Goal: Transaction & Acquisition: Purchase product/service

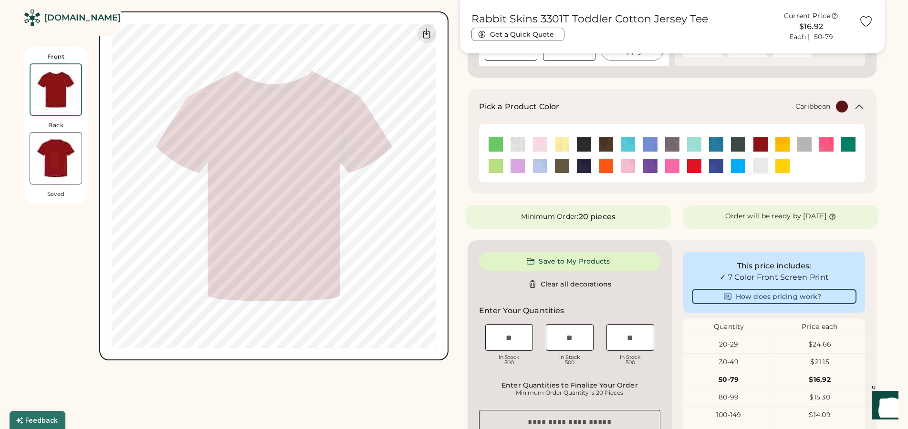
click at [630, 142] on img at bounding box center [628, 144] width 14 height 14
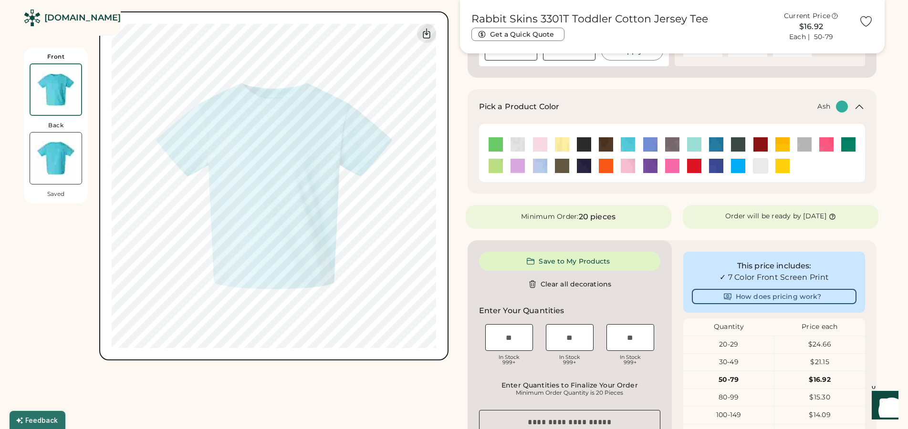
click at [518, 144] on img at bounding box center [518, 144] width 14 height 14
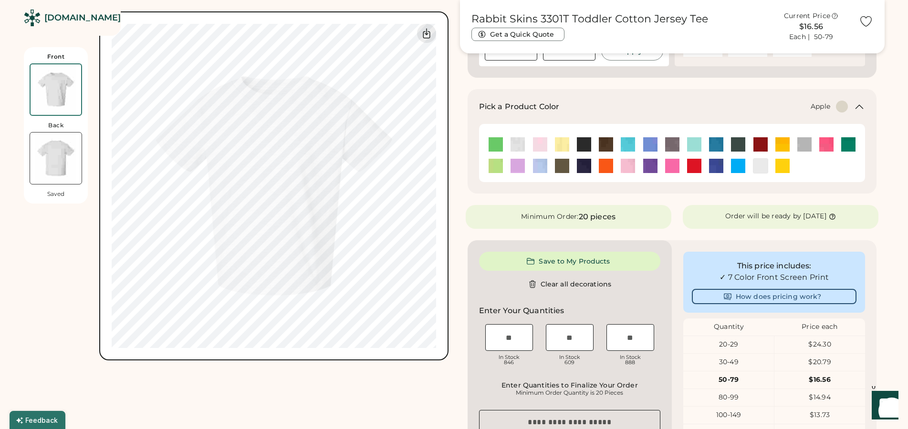
click at [492, 145] on img at bounding box center [496, 144] width 14 height 14
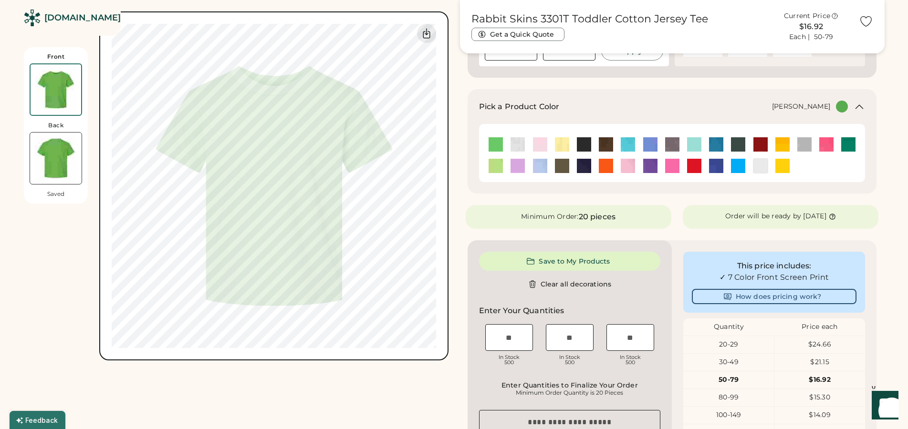
click at [846, 146] on img at bounding box center [848, 144] width 14 height 14
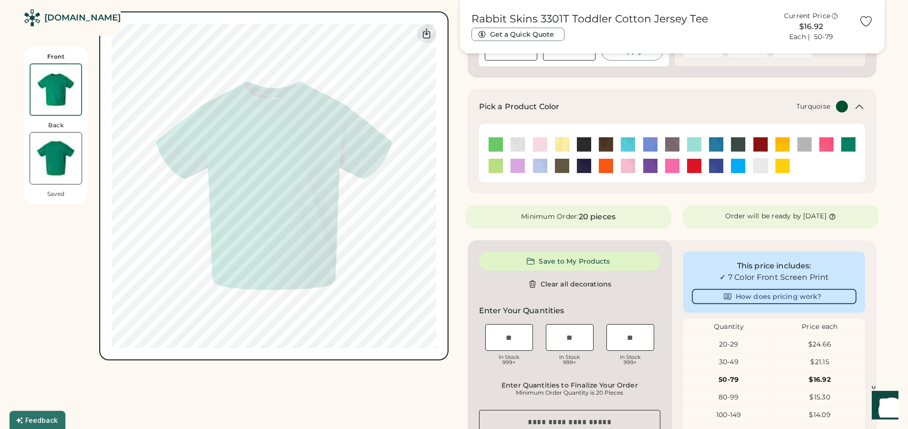
click at [738, 169] on img at bounding box center [738, 166] width 14 height 14
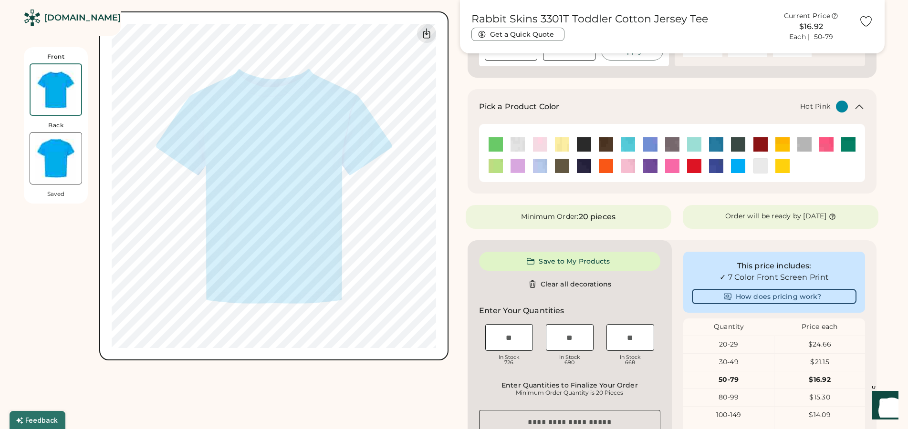
click at [828, 145] on img at bounding box center [826, 144] width 14 height 14
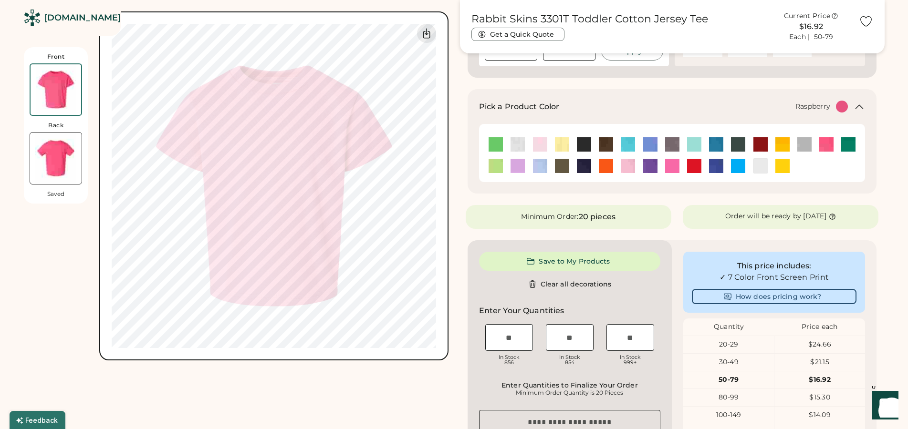
click at [677, 169] on img at bounding box center [672, 166] width 14 height 14
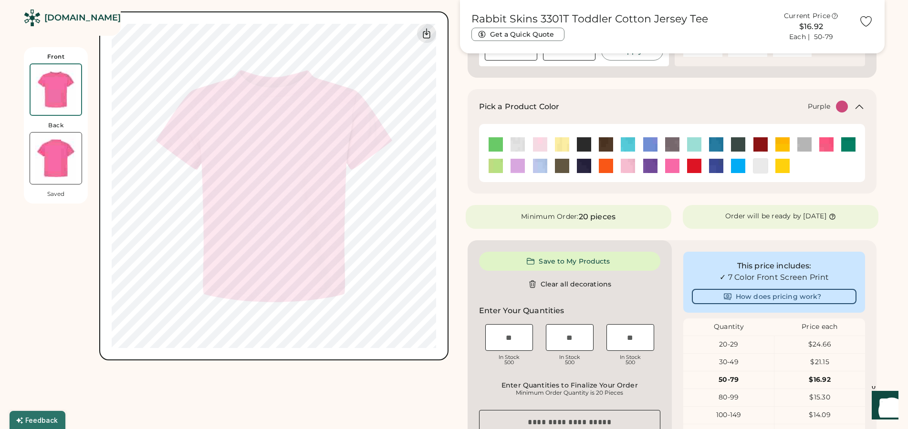
drag, startPoint x: 650, startPoint y: 167, endPoint x: 640, endPoint y: 166, distance: 9.6
click at [649, 166] on img at bounding box center [650, 166] width 14 height 14
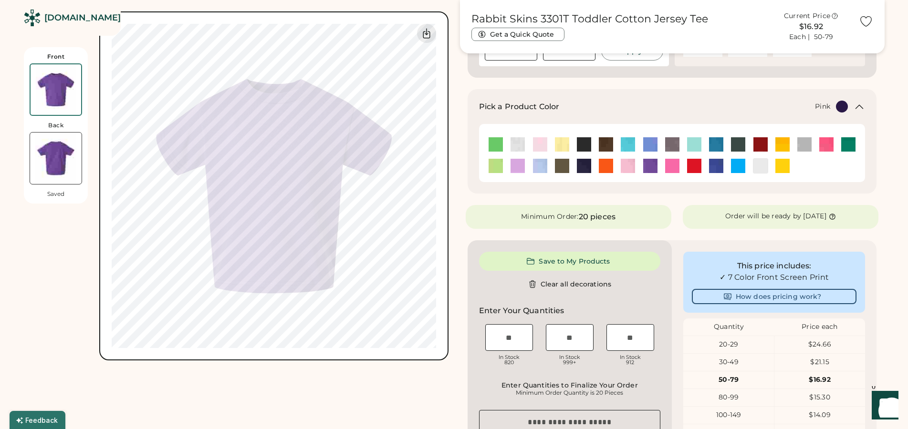
click at [626, 166] on img at bounding box center [628, 166] width 14 height 14
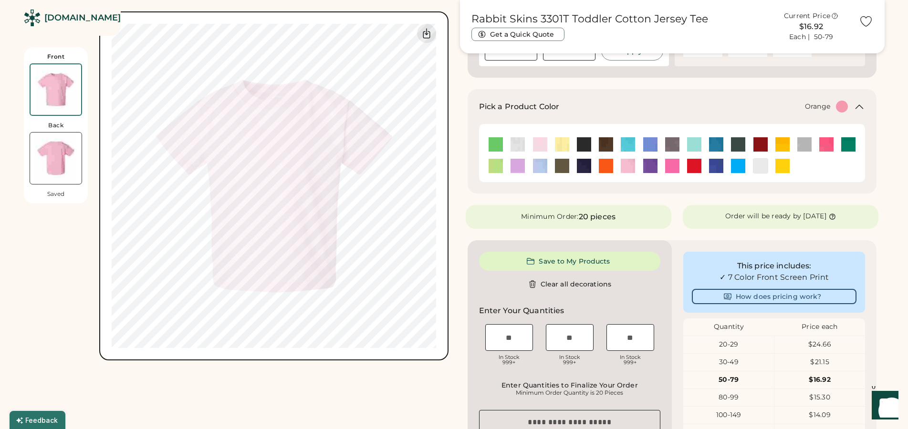
click at [606, 169] on img at bounding box center [606, 166] width 14 height 14
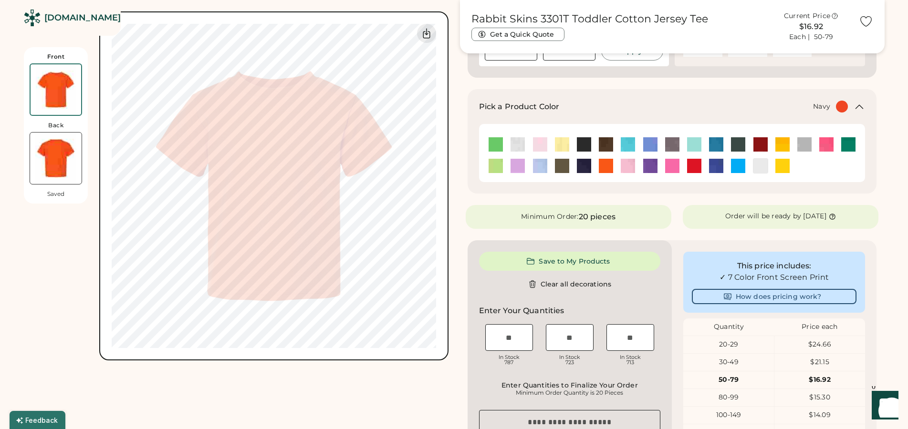
click at [584, 166] on img at bounding box center [584, 166] width 14 height 14
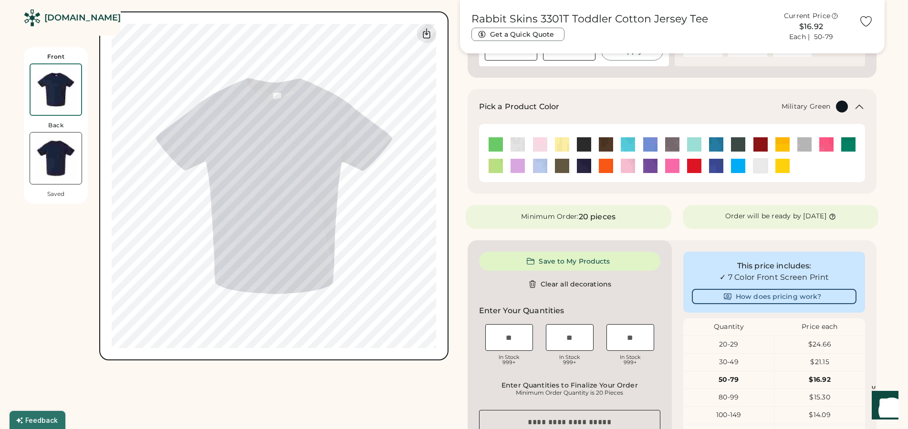
click at [565, 164] on img at bounding box center [562, 166] width 14 height 14
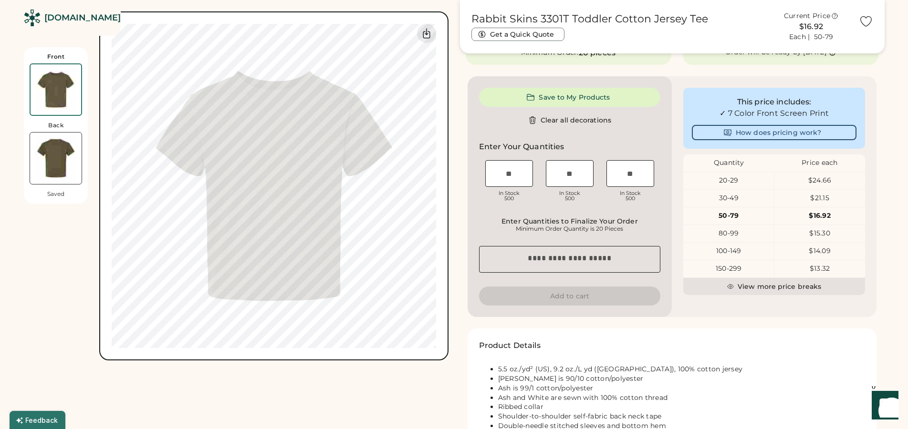
click at [525, 171] on input "input" at bounding box center [509, 173] width 48 height 27
type input "**"
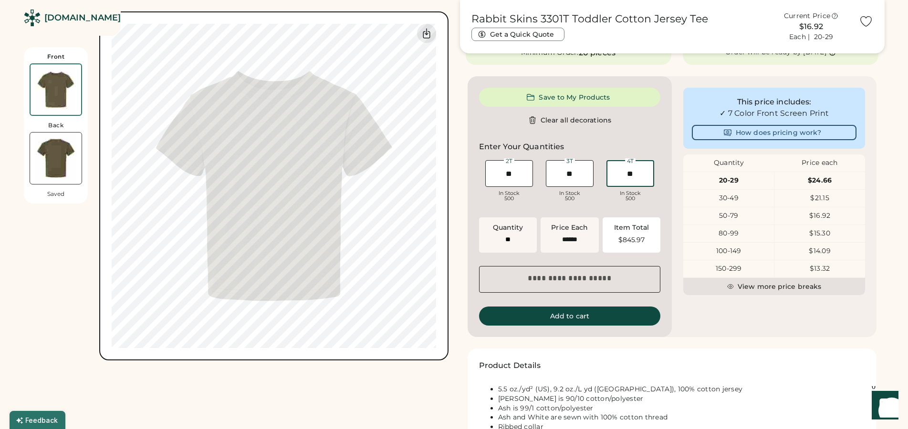
type input "**"
drag, startPoint x: 613, startPoint y: 323, endPoint x: 608, endPoint y: 323, distance: 5.2
click at [613, 322] on button "Add to cart" at bounding box center [570, 316] width 182 height 19
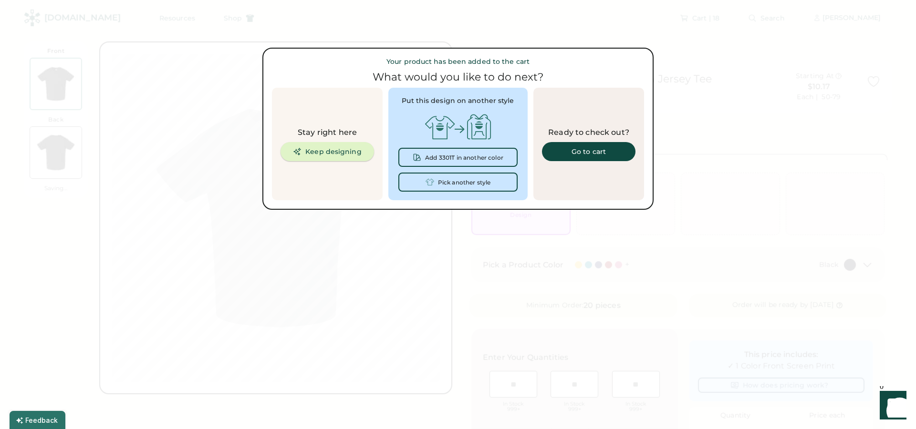
click at [332, 156] on button "Keep designing" at bounding box center [328, 151] width 94 height 19
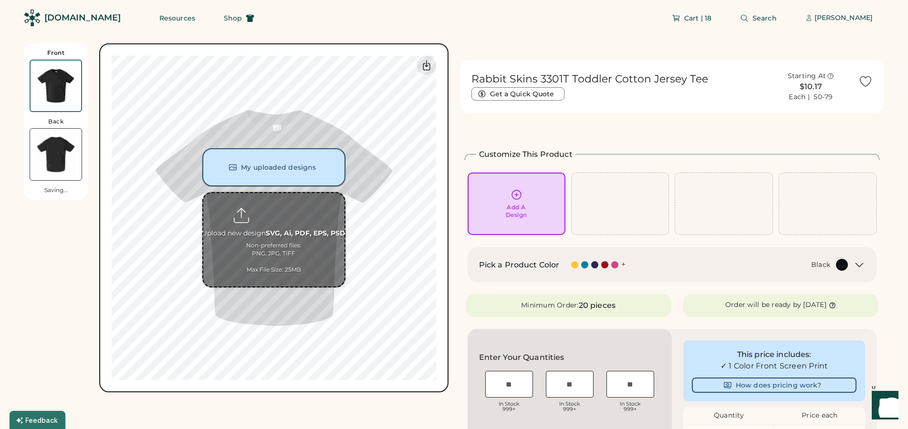
click at [284, 168] on button "My uploaded designs" at bounding box center [273, 167] width 143 height 38
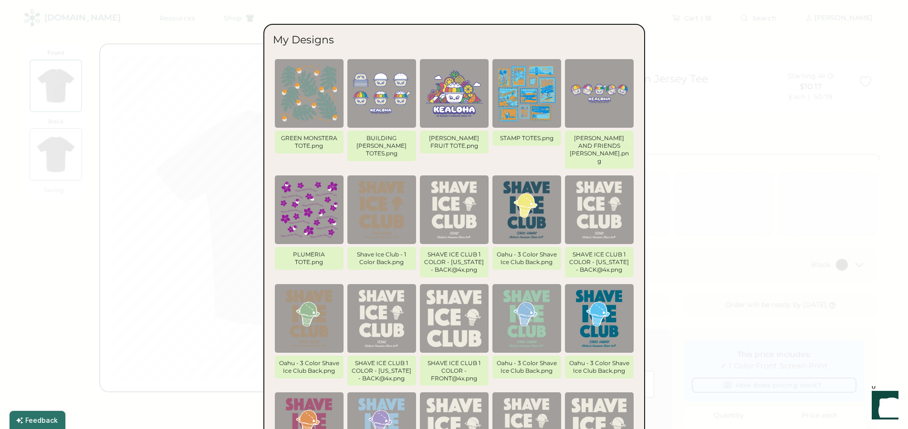
click at [477, 91] on img at bounding box center [454, 93] width 57 height 57
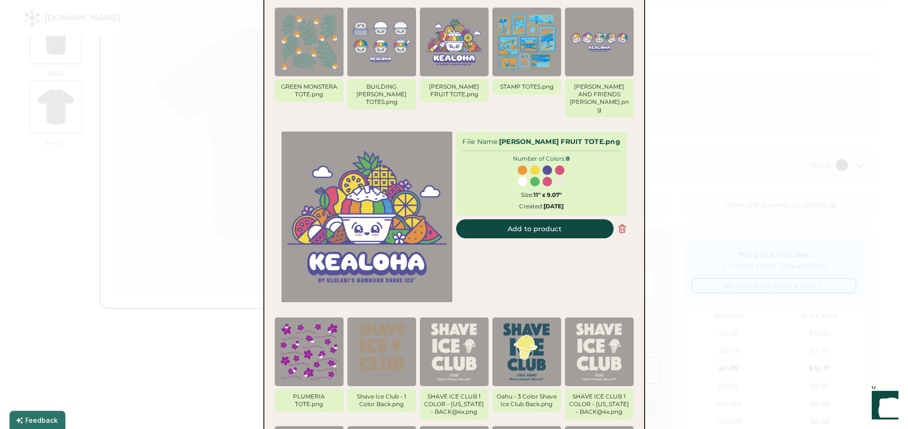
scroll to position [53, 0]
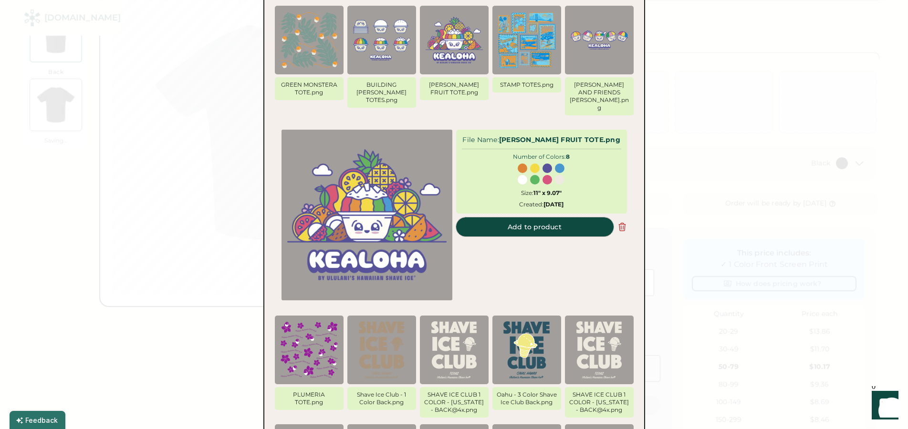
click at [533, 218] on button "Add to product" at bounding box center [534, 227] width 157 height 19
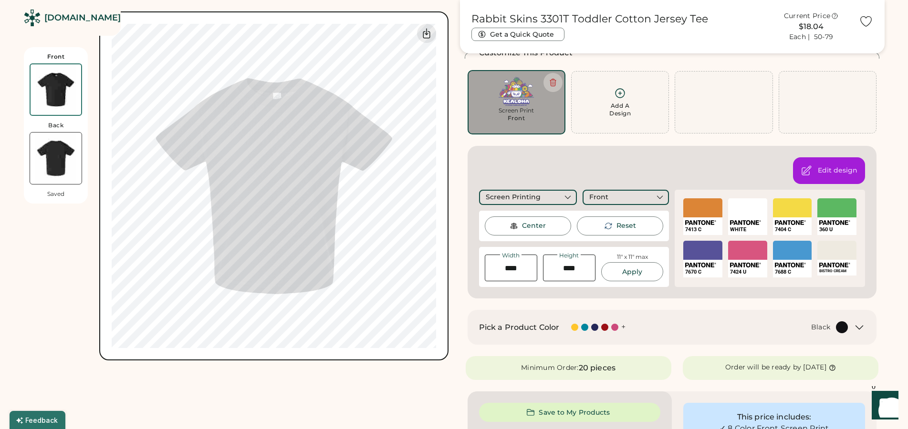
click at [863, 327] on icon at bounding box center [859, 327] width 11 height 11
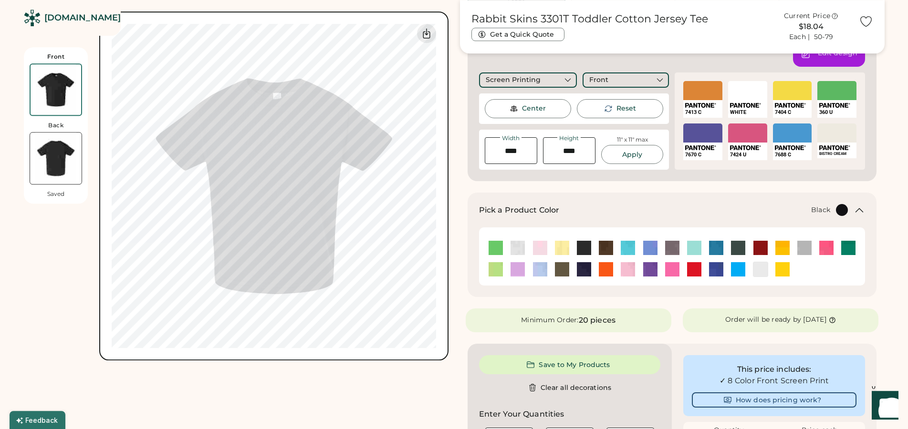
scroll to position [199, 0]
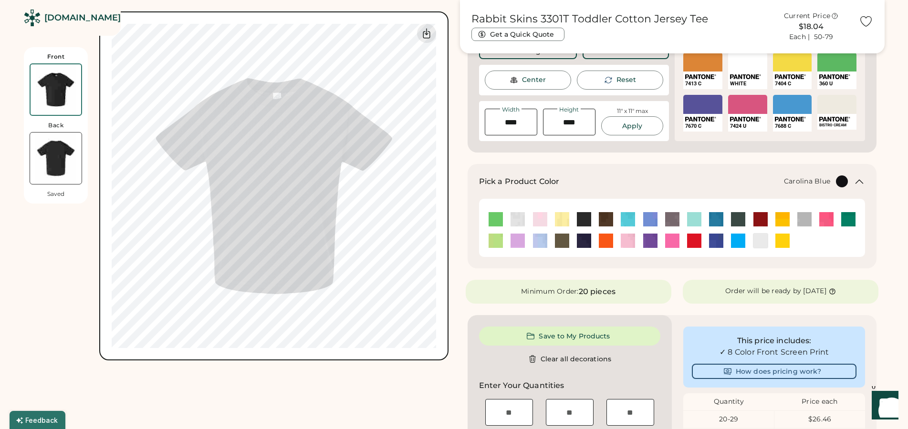
click at [653, 219] on img at bounding box center [650, 219] width 14 height 14
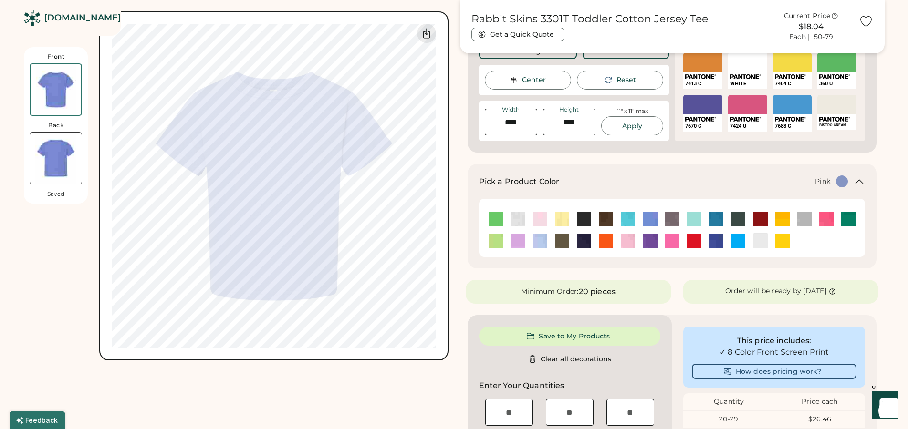
click at [626, 243] on img at bounding box center [628, 241] width 14 height 14
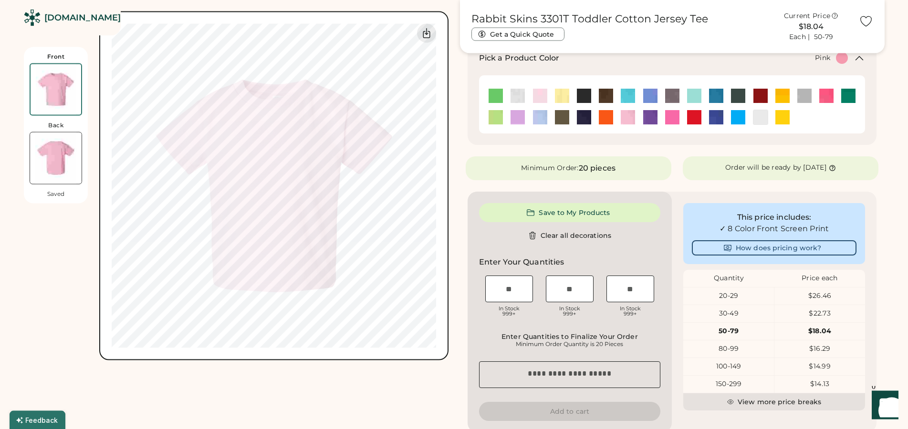
scroll to position [345, 0]
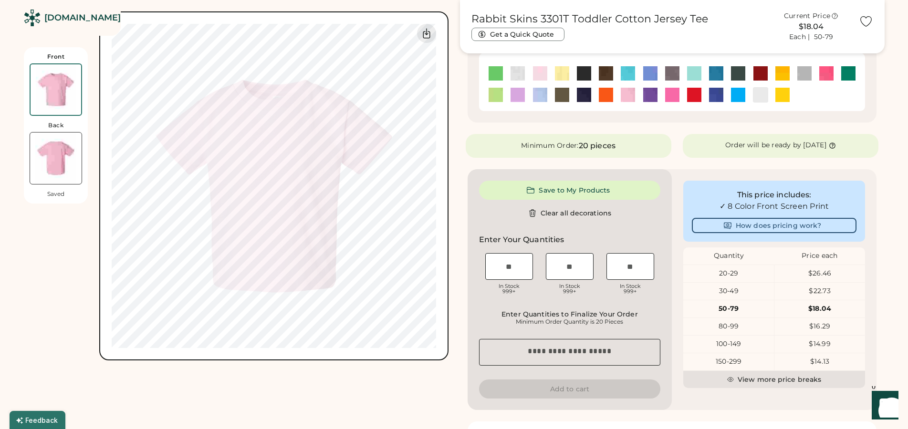
click at [516, 98] on img at bounding box center [518, 95] width 14 height 14
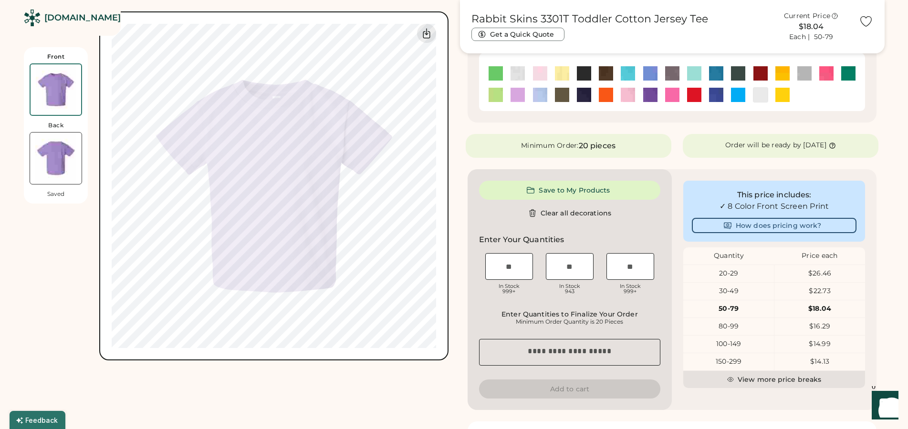
click at [560, 94] on img at bounding box center [562, 95] width 14 height 14
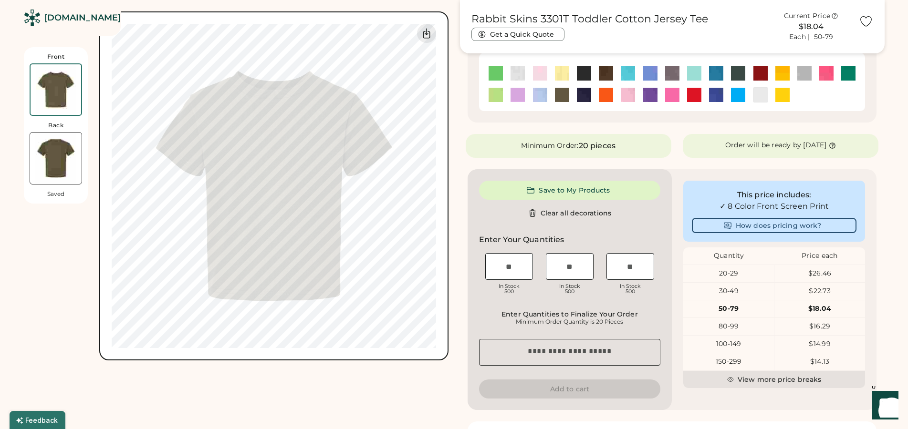
click at [543, 72] on img at bounding box center [540, 73] width 14 height 14
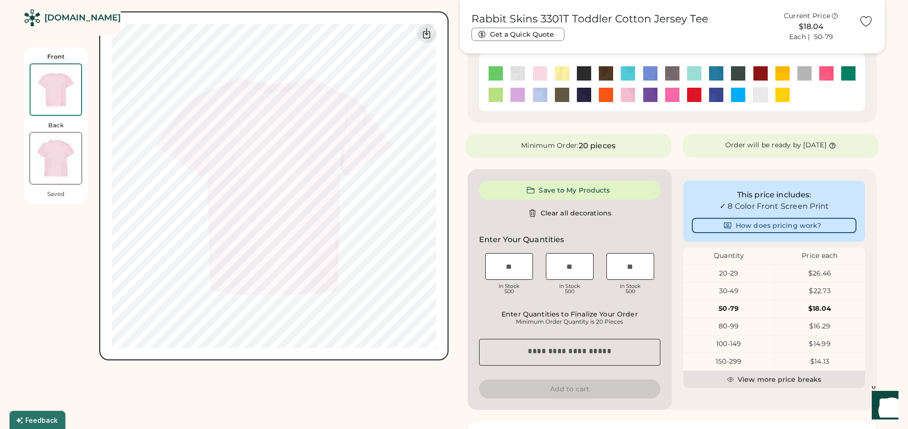
click at [516, 70] on img at bounding box center [518, 73] width 14 height 14
click at [786, 93] on img at bounding box center [782, 95] width 14 height 14
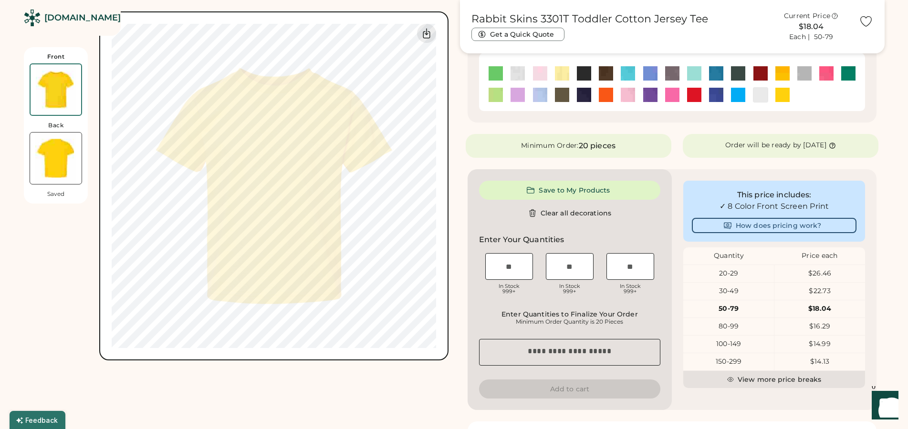
click at [756, 94] on img at bounding box center [760, 95] width 14 height 14
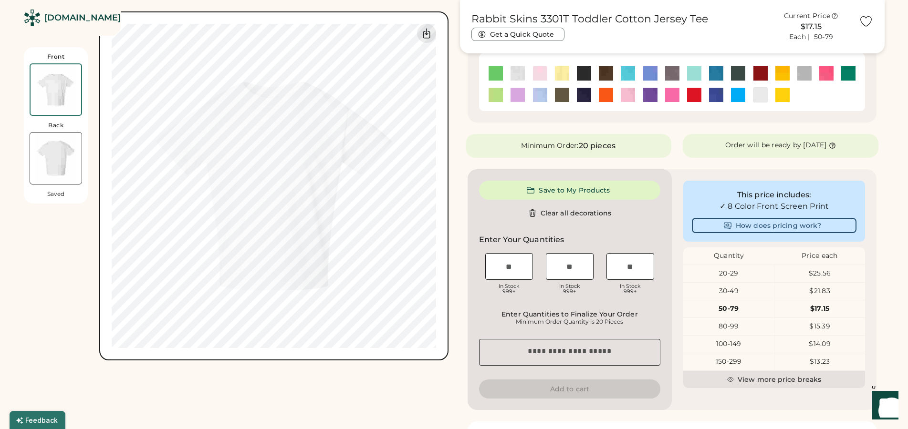
click at [497, 100] on img at bounding box center [496, 95] width 14 height 14
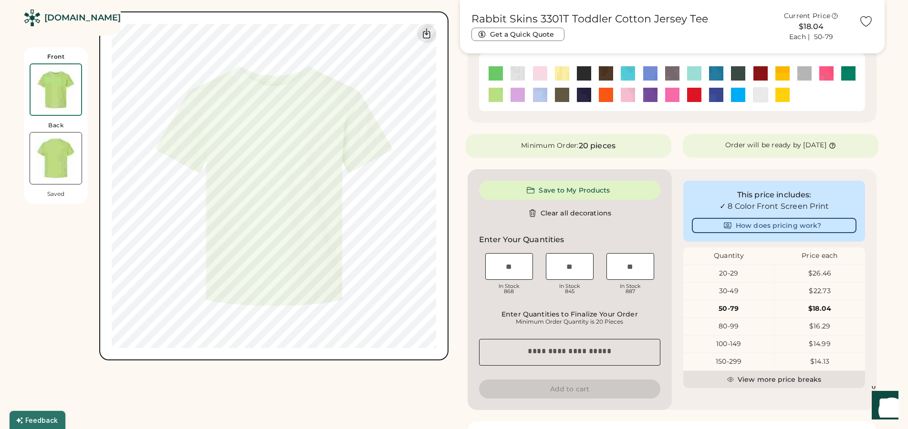
click at [517, 100] on img at bounding box center [518, 95] width 14 height 14
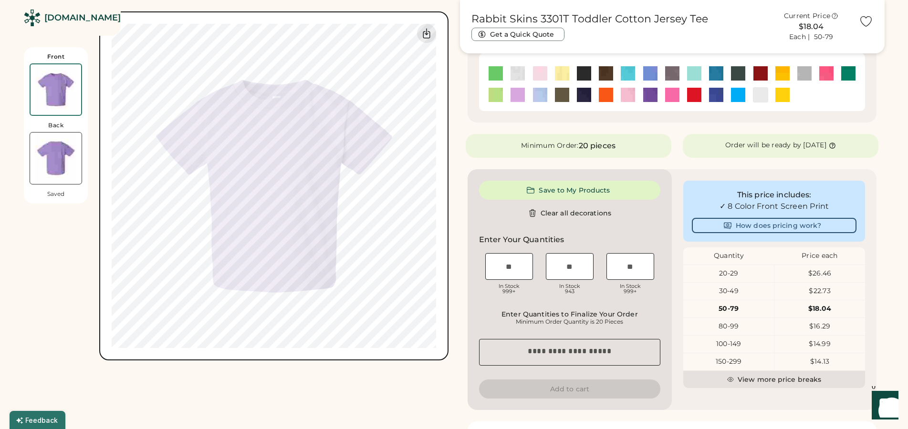
click at [717, 76] on img at bounding box center [716, 73] width 14 height 14
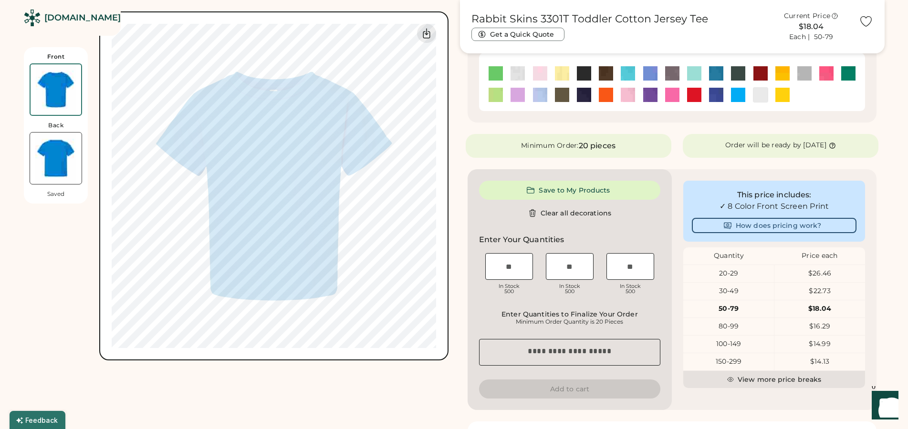
click at [736, 74] on img at bounding box center [738, 73] width 14 height 14
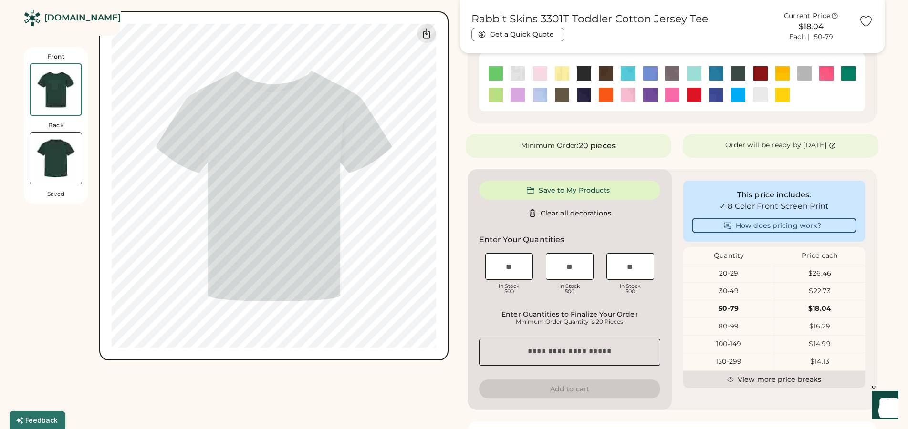
click at [783, 75] on img at bounding box center [782, 73] width 14 height 14
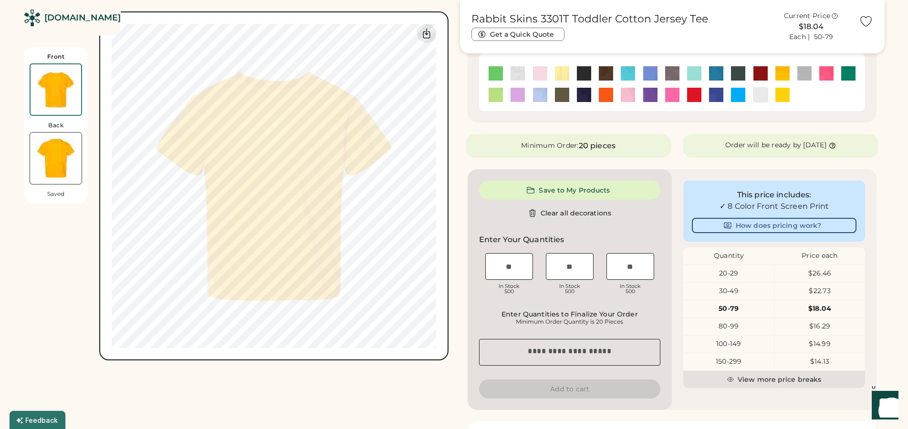
click at [629, 73] on img at bounding box center [628, 73] width 14 height 14
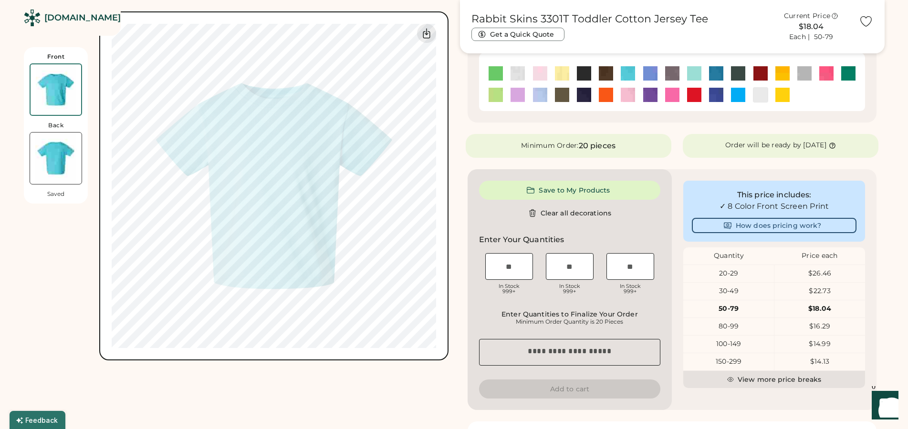
click at [651, 74] on img at bounding box center [650, 73] width 14 height 14
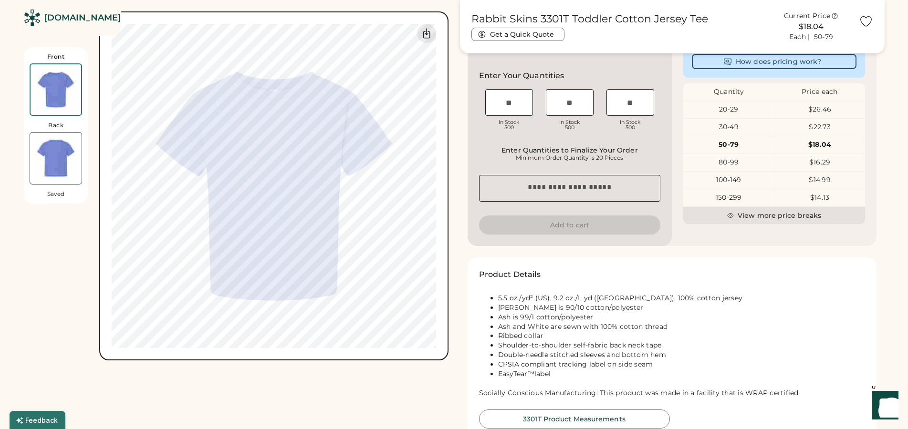
click at [522, 107] on input "input" at bounding box center [509, 102] width 48 height 27
type input "**"
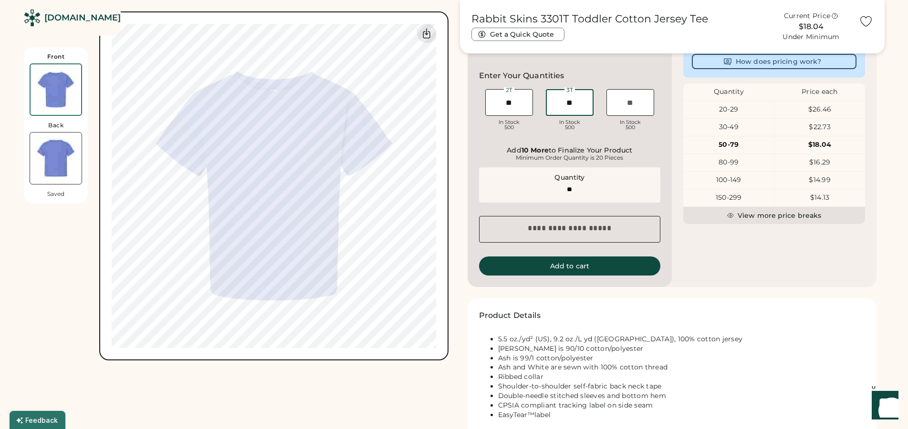
type input "**"
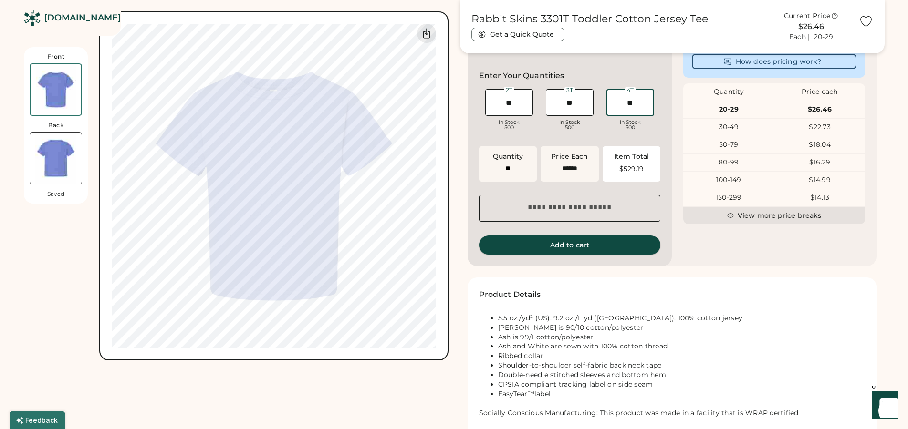
type input "**"
click at [613, 246] on button "Add to cart" at bounding box center [570, 245] width 182 height 19
type input "**"
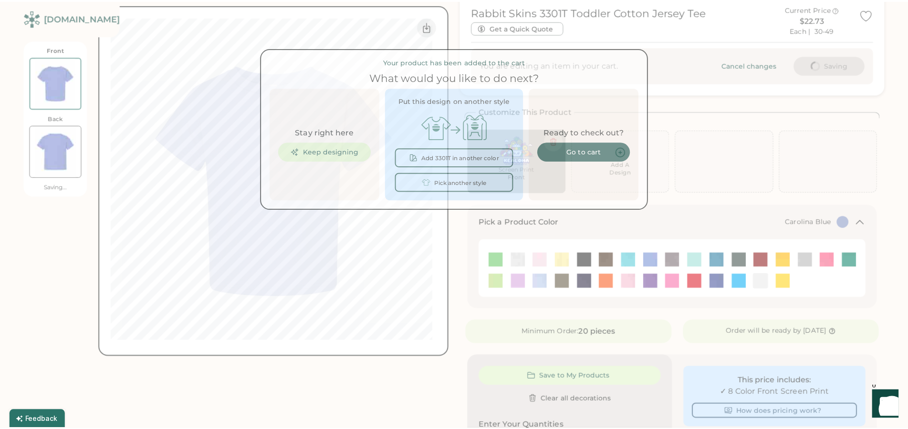
scroll to position [0, 0]
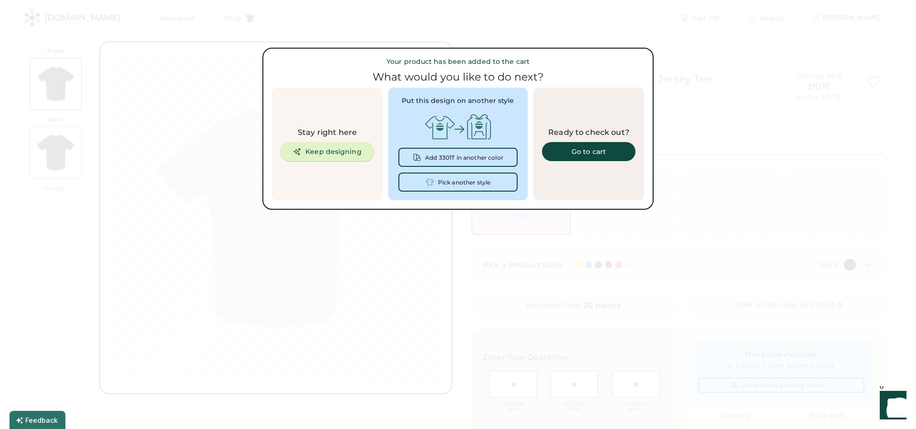
click at [341, 151] on button "Keep designing" at bounding box center [328, 151] width 94 height 19
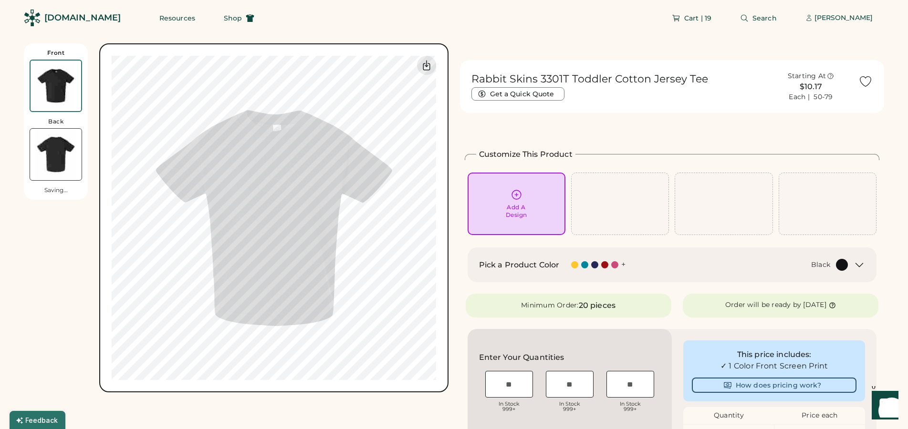
click at [856, 268] on icon at bounding box center [859, 265] width 11 height 11
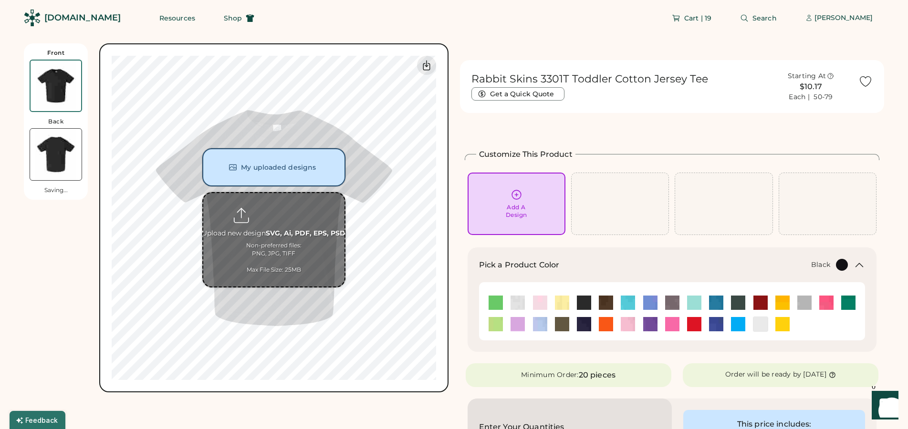
click at [282, 166] on button "My uploaded designs" at bounding box center [273, 167] width 143 height 38
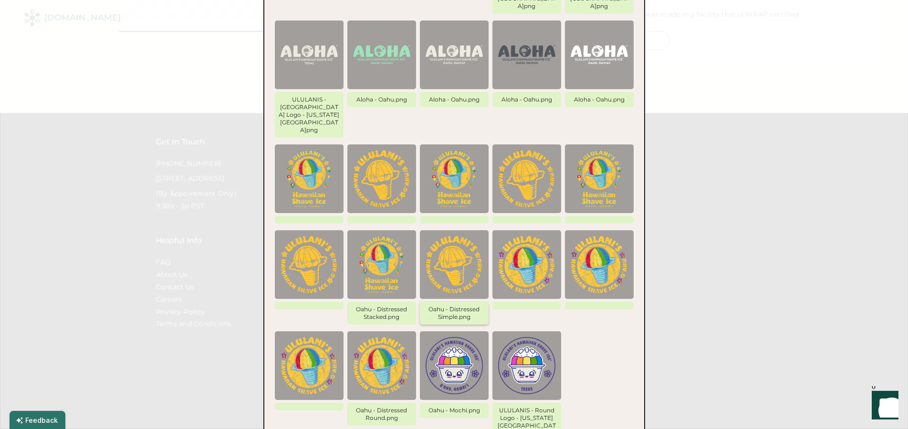
scroll to position [730, 0]
